Goal: Complete application form: Complete application form

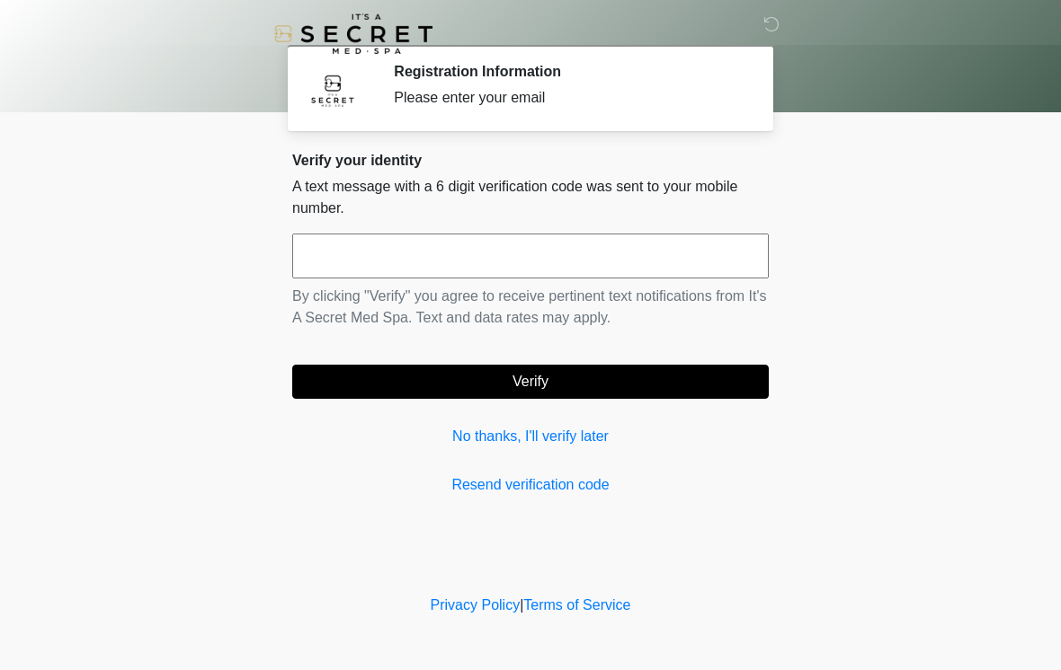
click at [608, 262] on input "text" at bounding box center [530, 256] width 476 height 45
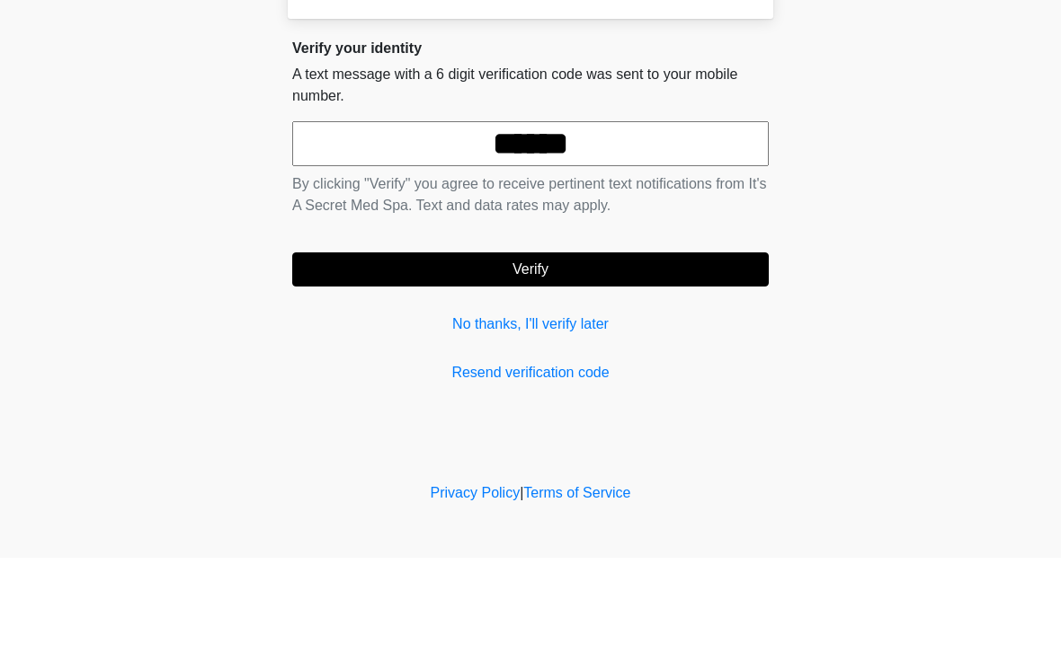
type input "******"
click at [661, 365] on button "Verify" at bounding box center [530, 382] width 476 height 34
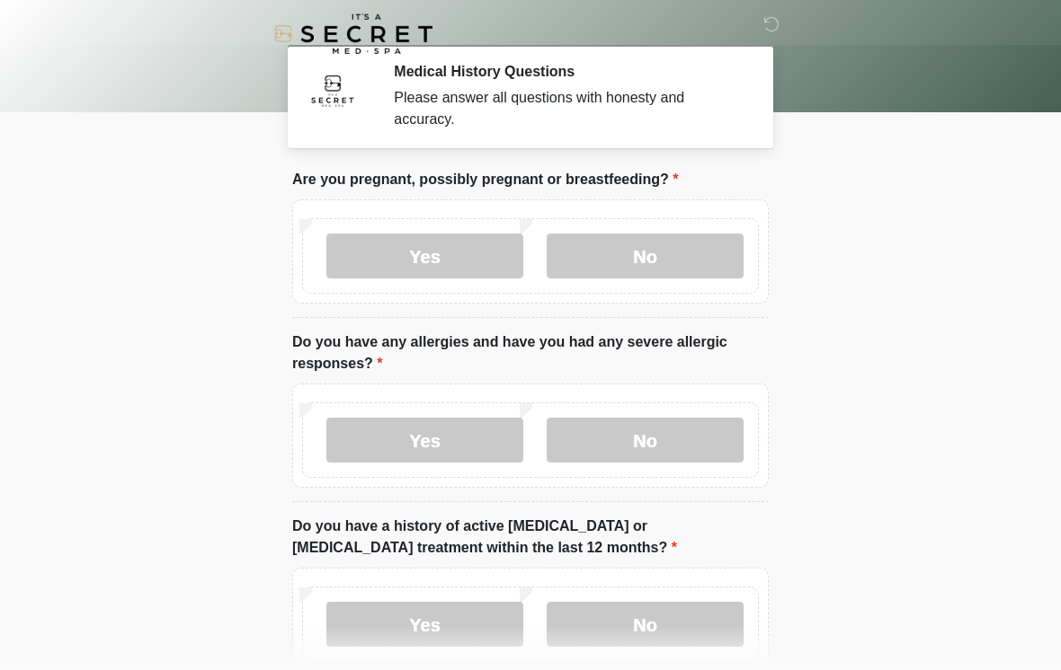
click at [690, 252] on label "No" at bounding box center [644, 256] width 197 height 45
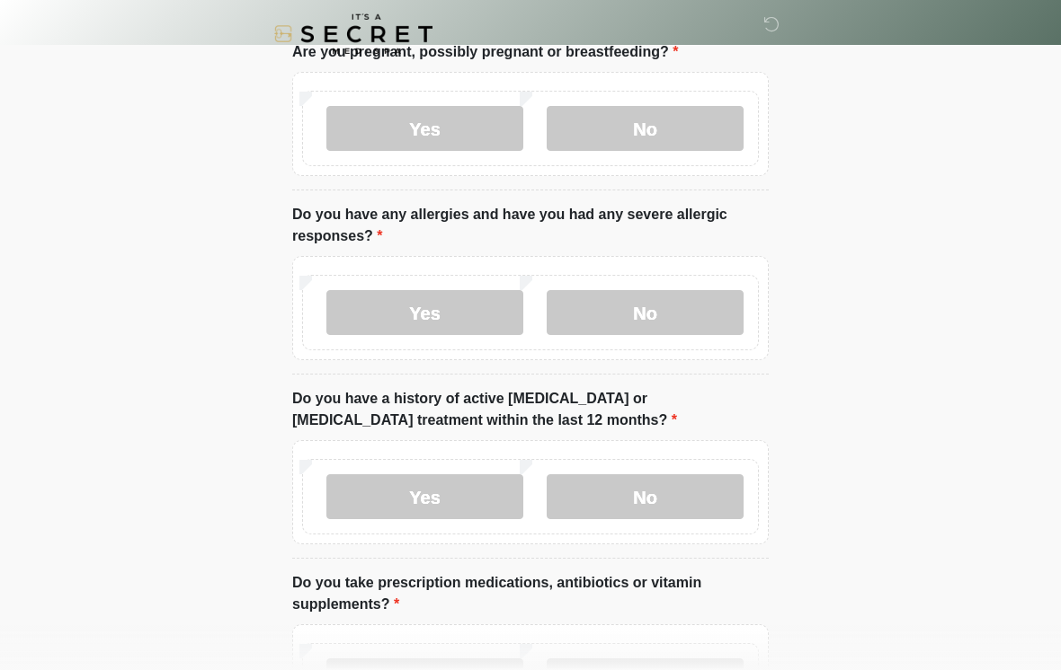
scroll to position [128, 0]
click at [700, 299] on label "No" at bounding box center [644, 312] width 197 height 45
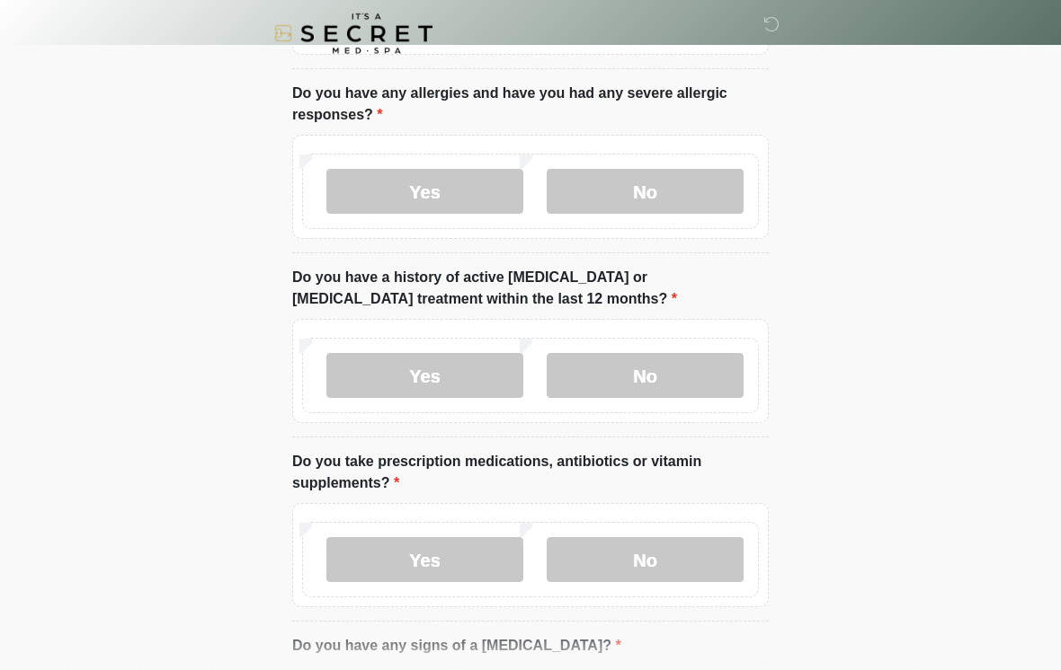
scroll to position [245, 0]
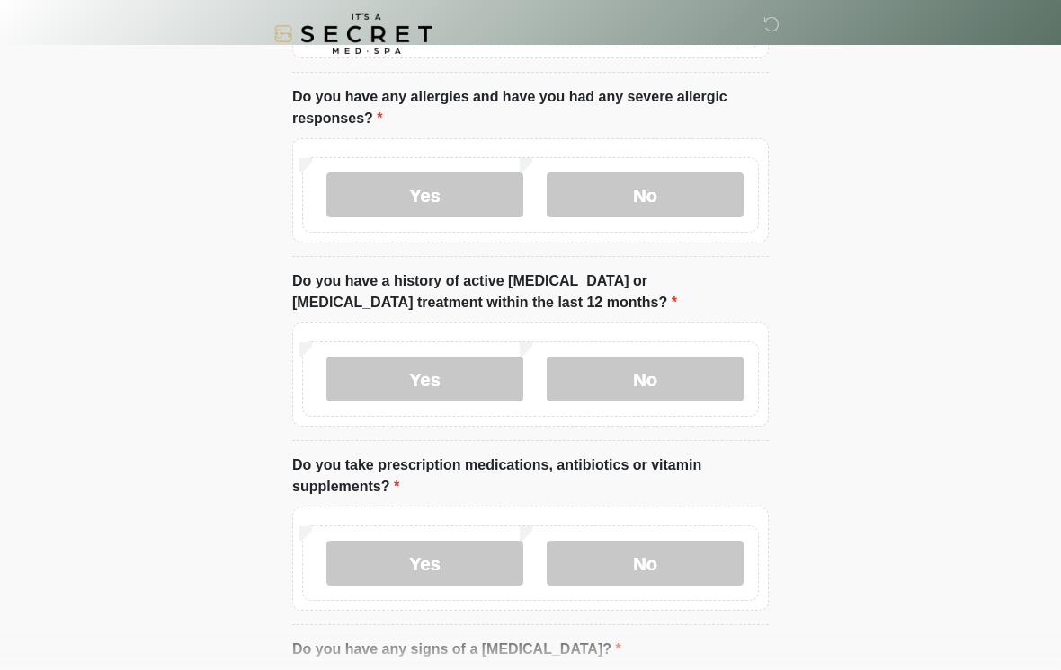
click at [660, 377] on label "No" at bounding box center [644, 379] width 197 height 45
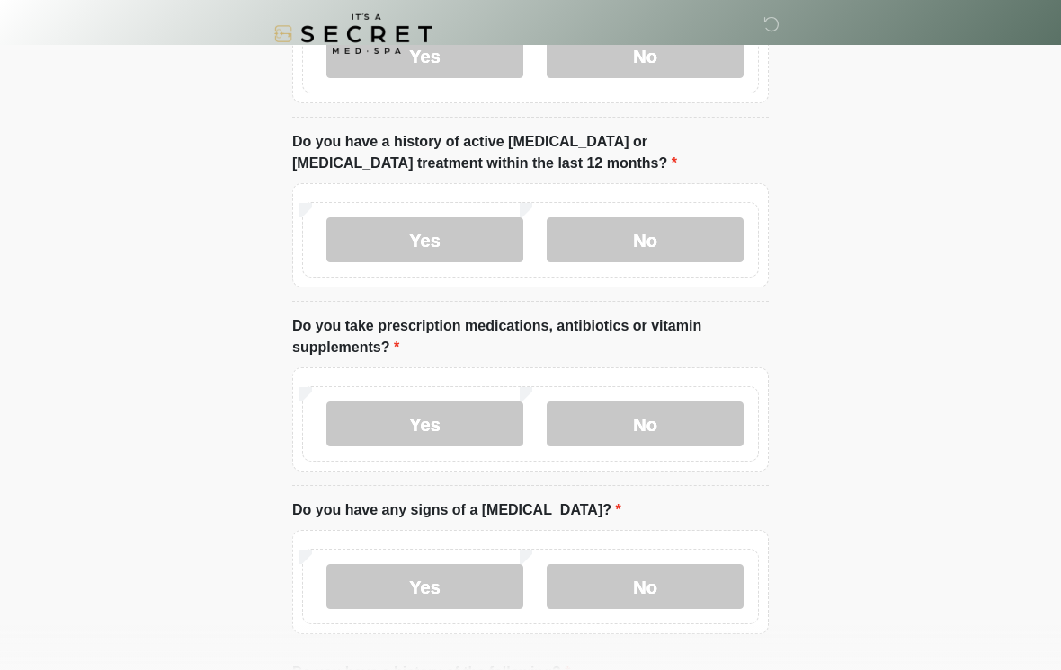
click at [691, 420] on label "No" at bounding box center [644, 424] width 197 height 45
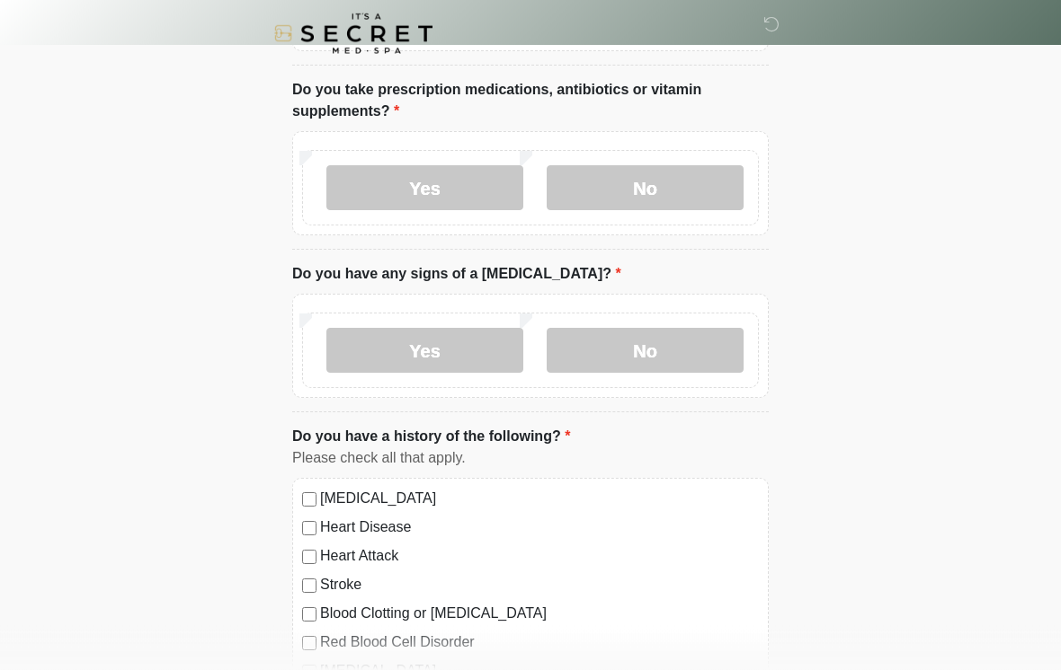
scroll to position [647, 0]
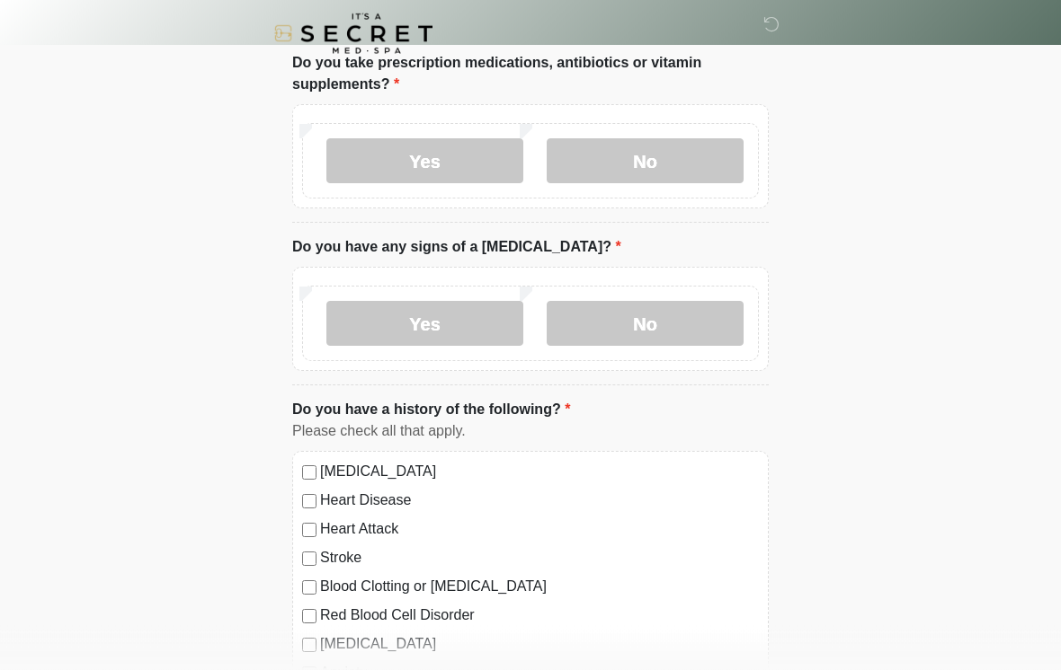
click at [682, 320] on label "No" at bounding box center [644, 324] width 197 height 45
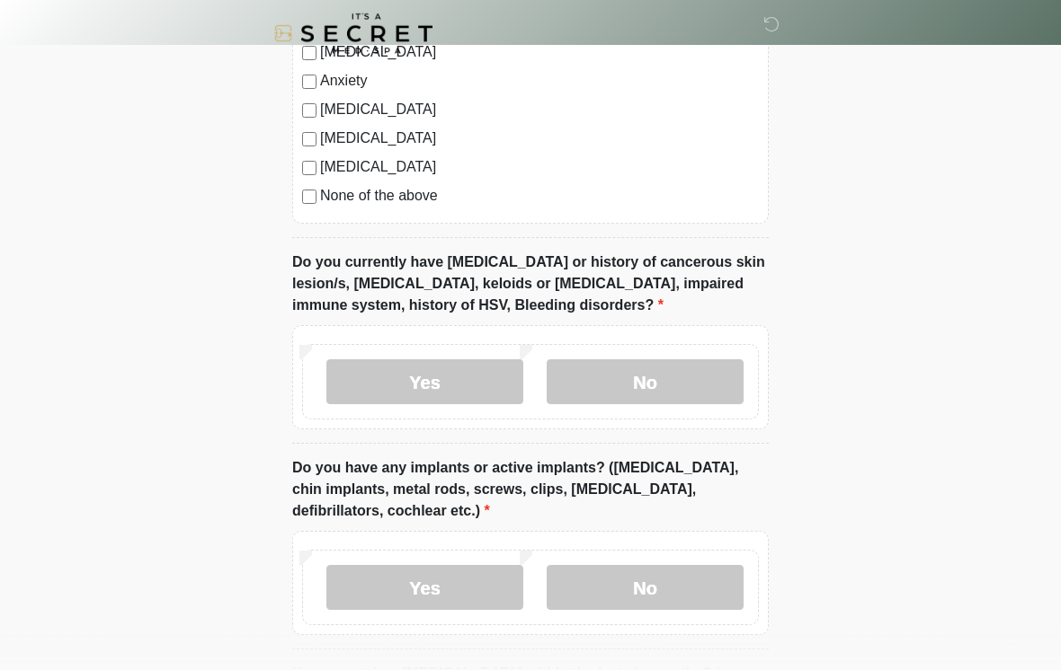
scroll to position [1240, 0]
click at [680, 384] on label "No" at bounding box center [644, 382] width 197 height 45
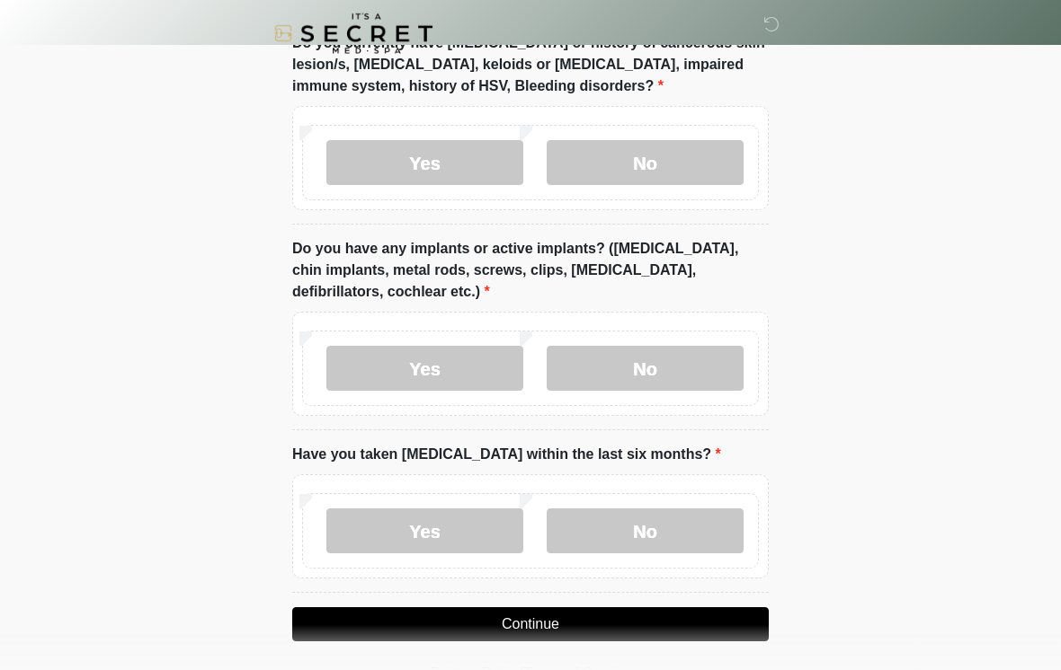
scroll to position [1460, 0]
click at [697, 360] on label "No" at bounding box center [644, 368] width 197 height 45
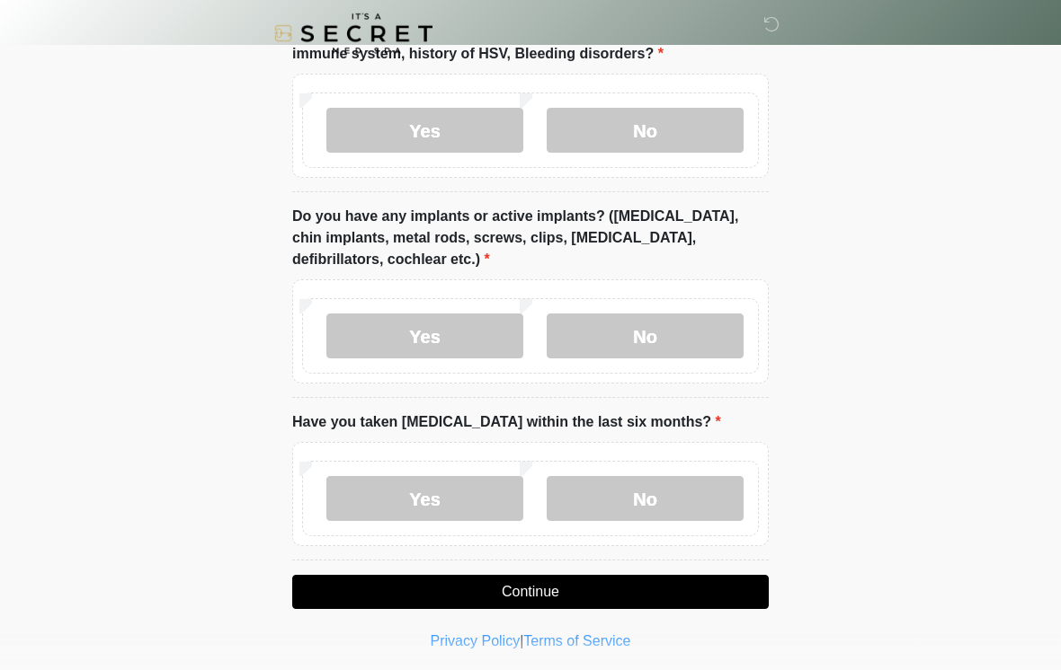
scroll to position [1496, 0]
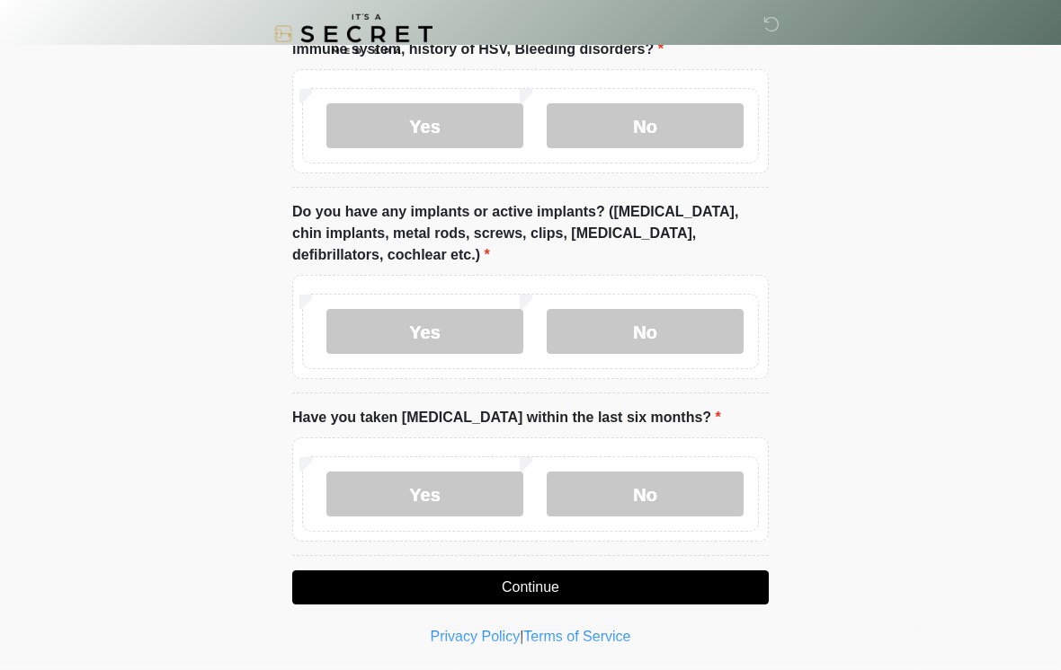
click at [659, 497] on label "No" at bounding box center [644, 494] width 197 height 45
click at [586, 579] on button "Continue" at bounding box center [530, 588] width 476 height 34
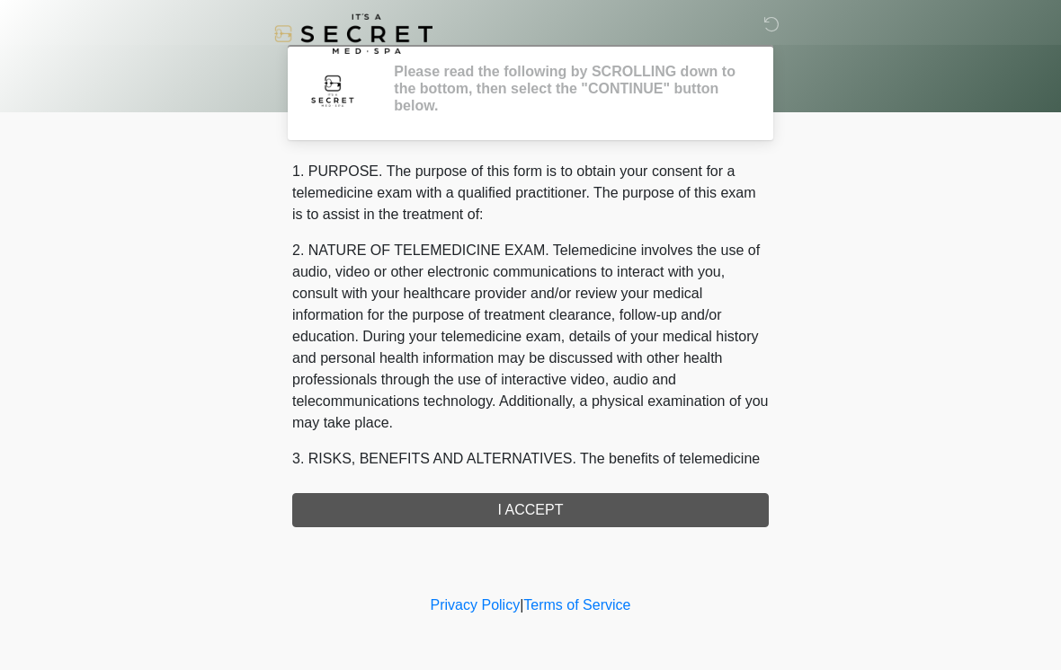
scroll to position [0, 0]
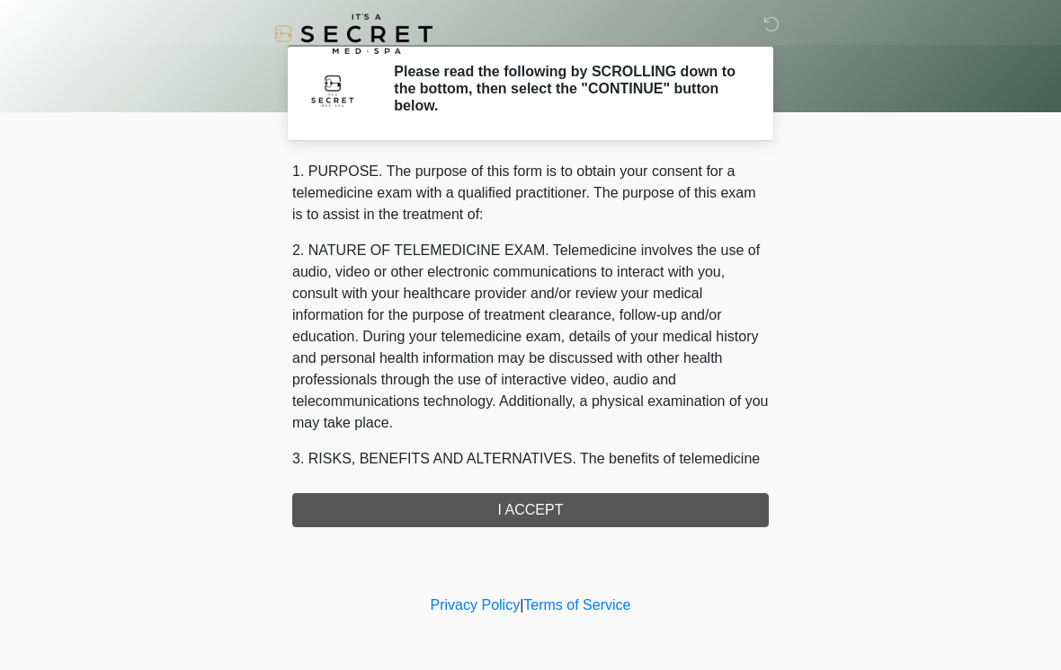
click at [582, 516] on div "1. PURPOSE. The purpose of this form is to obtain your consent for a telemedici…" at bounding box center [530, 344] width 476 height 367
click at [580, 515] on div "1. PURPOSE. The purpose of this form is to obtain your consent for a telemedici…" at bounding box center [530, 344] width 476 height 367
click at [568, 503] on div "1. PURPOSE. The purpose of this form is to obtain your consent for a telemedici…" at bounding box center [530, 344] width 476 height 367
click at [549, 531] on div "‎ ‎ Please read the following by SCROLLING down to the bottom, then select the …" at bounding box center [530, 295] width 539 height 555
click at [548, 530] on div "‎ ‎ Please read the following by SCROLLING down to the bottom, then select the …" at bounding box center [530, 295] width 539 height 555
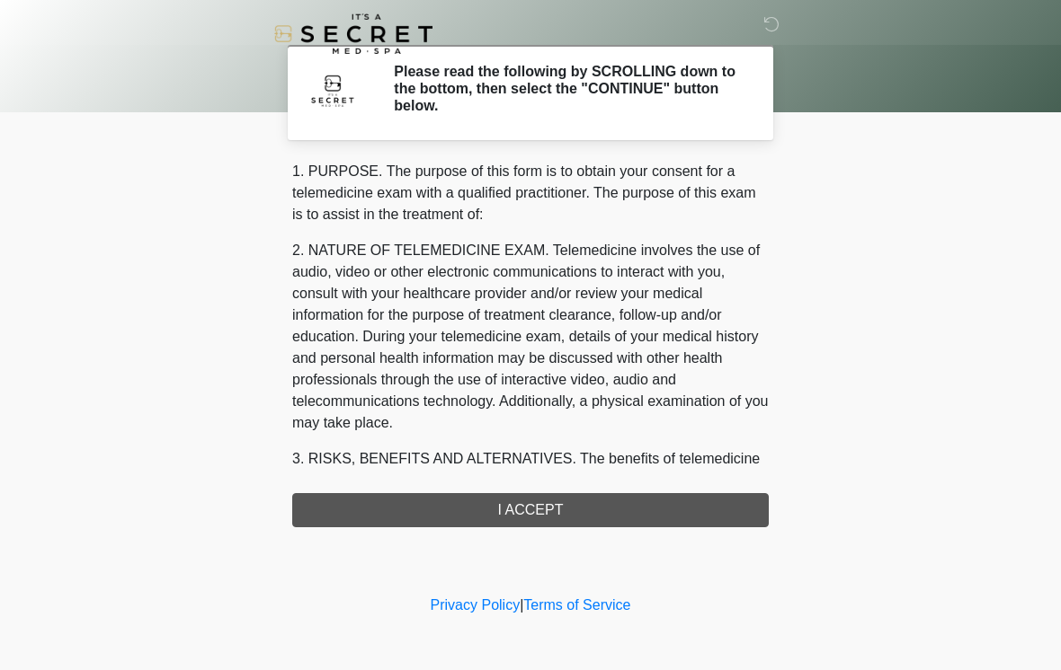
click at [579, 517] on div "1. PURPOSE. The purpose of this form is to obtain your consent for a telemedici…" at bounding box center [530, 344] width 476 height 367
click at [551, 513] on div "1. PURPOSE. The purpose of this form is to obtain your consent for a telemedici…" at bounding box center [530, 344] width 476 height 367
click at [555, 524] on div "1. PURPOSE. The purpose of this form is to obtain your consent for a telemedici…" at bounding box center [530, 344] width 476 height 367
click at [554, 523] on div "1. PURPOSE. The purpose of this form is to obtain your consent for a telemedici…" at bounding box center [530, 344] width 476 height 367
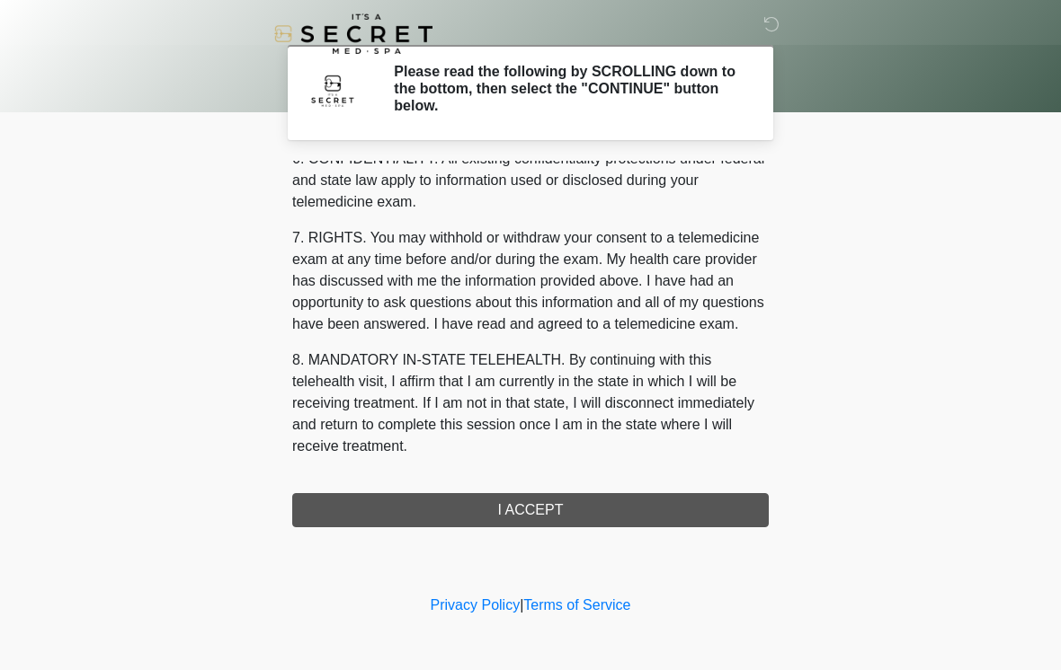
click at [577, 521] on button "I ACCEPT" at bounding box center [530, 510] width 476 height 34
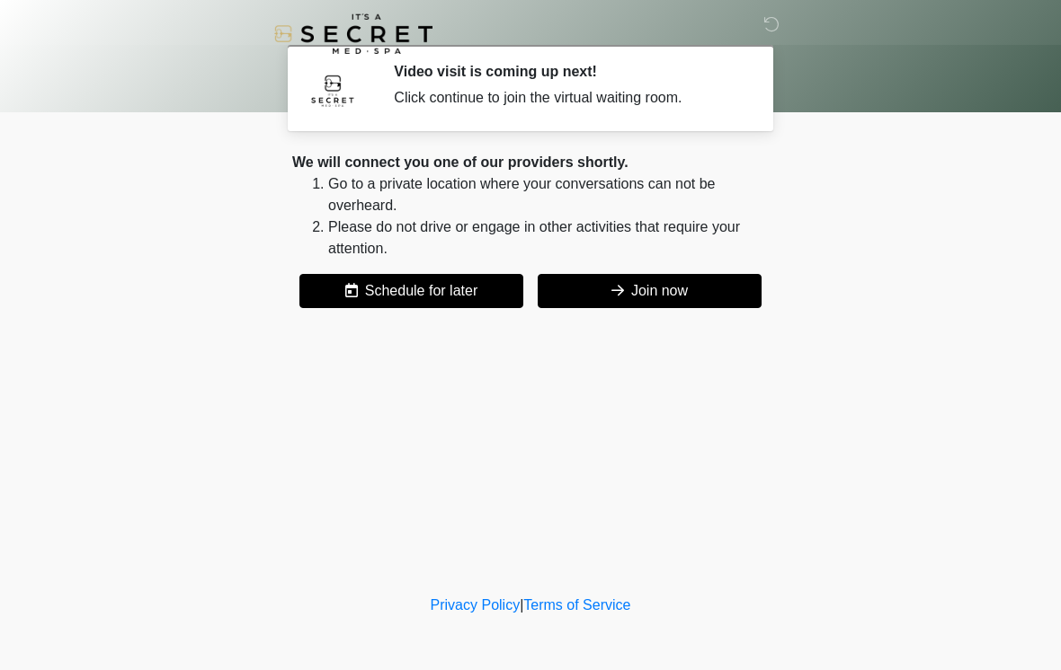
click at [690, 299] on button "Join now" at bounding box center [649, 291] width 224 height 34
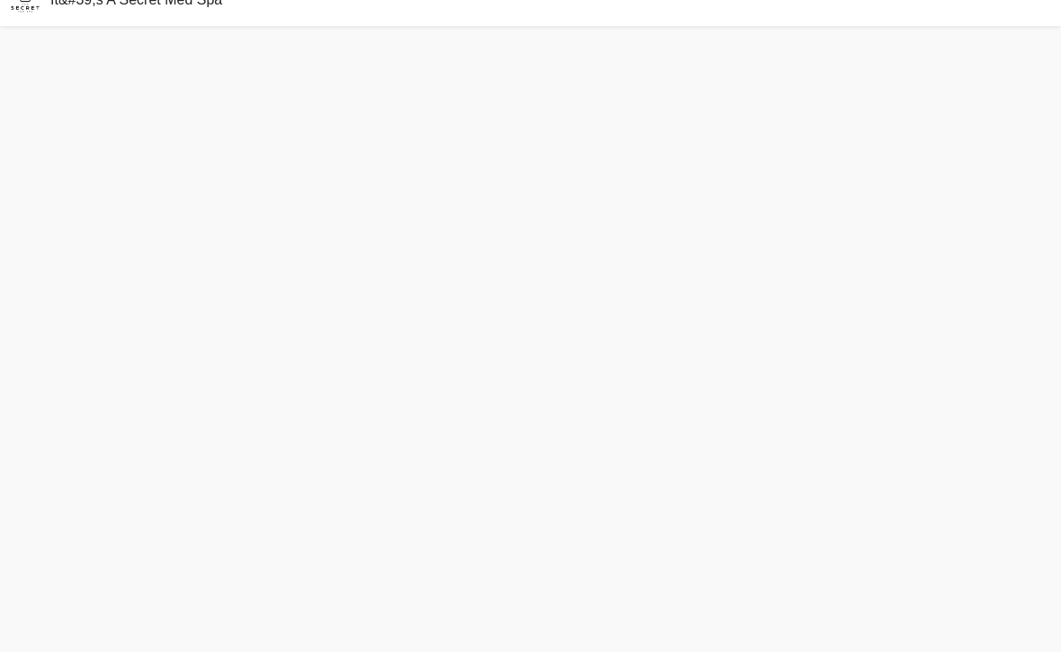
scroll to position [5, 0]
